Goal: Task Accomplishment & Management: Complete application form

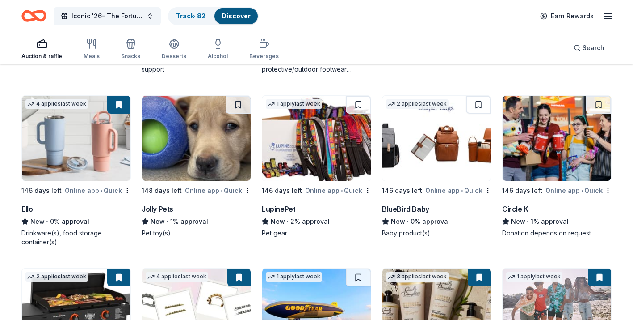
scroll to position [6893, 0]
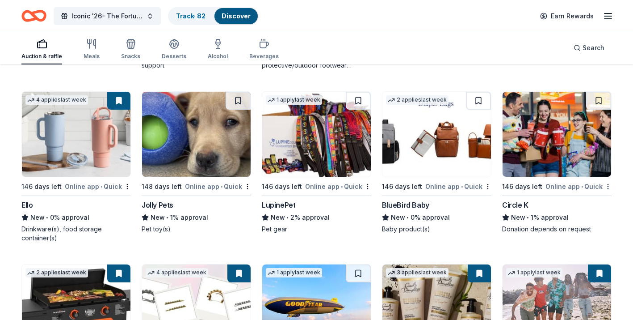
click at [472, 101] on button at bounding box center [478, 101] width 25 height 18
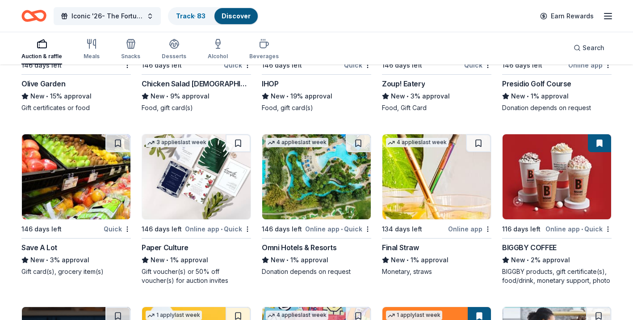
scroll to position [5128, 0]
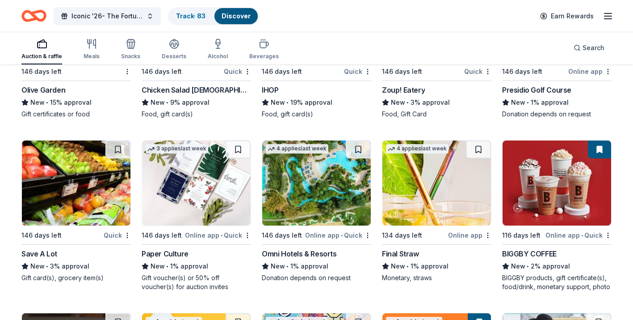
click at [323, 254] on div "Omni Hotels & Resorts" at bounding box center [299, 253] width 75 height 11
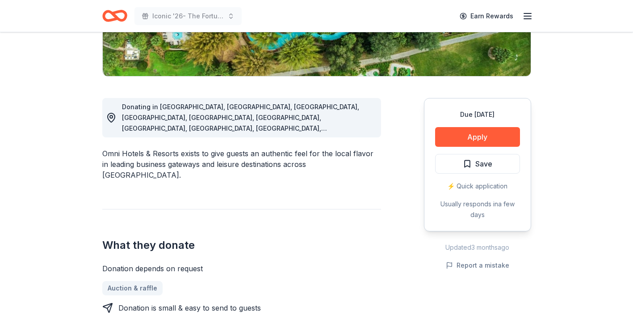
scroll to position [72, 0]
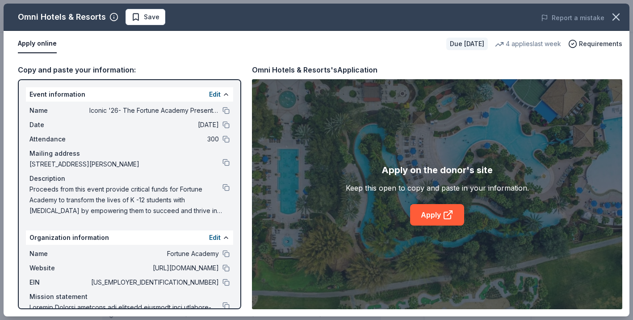
scroll to position [174, 0]
click at [224, 189] on button at bounding box center [226, 187] width 7 height 7
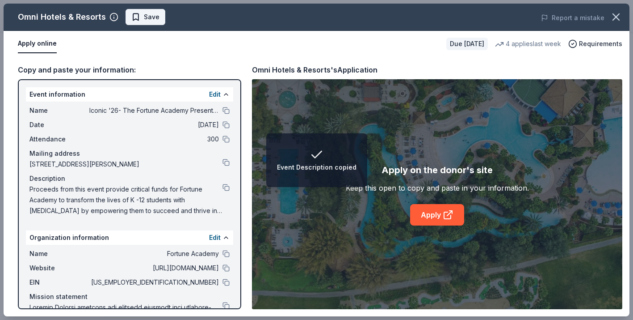
click at [154, 17] on span "Save" at bounding box center [152, 17] width 16 height 11
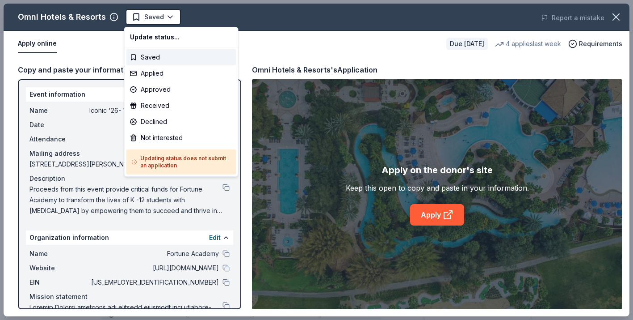
scroll to position [0, 0]
click at [156, 76] on div "Applied" at bounding box center [181, 73] width 110 height 16
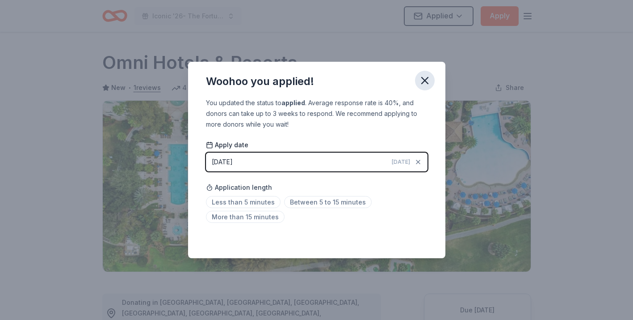
click at [424, 77] on icon "button" at bounding box center [425, 80] width 13 height 13
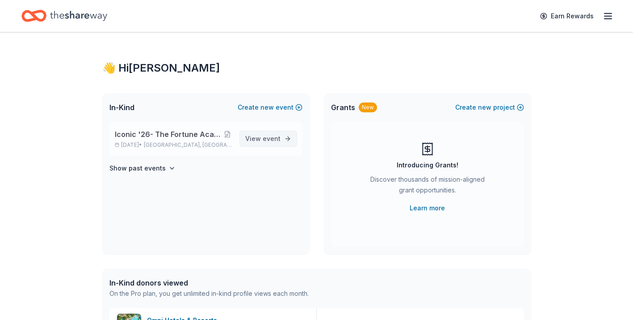
click at [258, 145] on link "View event" at bounding box center [269, 138] width 58 height 16
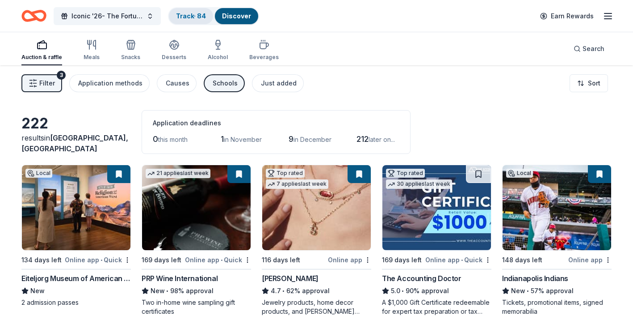
click at [181, 18] on link "Track · 84" at bounding box center [191, 16] width 30 height 8
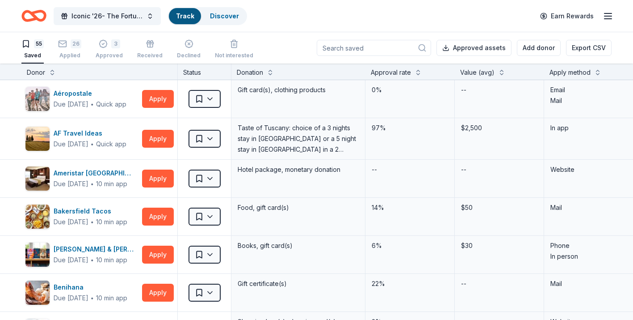
scroll to position [0, 0]
